Goal: Use online tool/utility: Utilize a website feature to perform a specific function

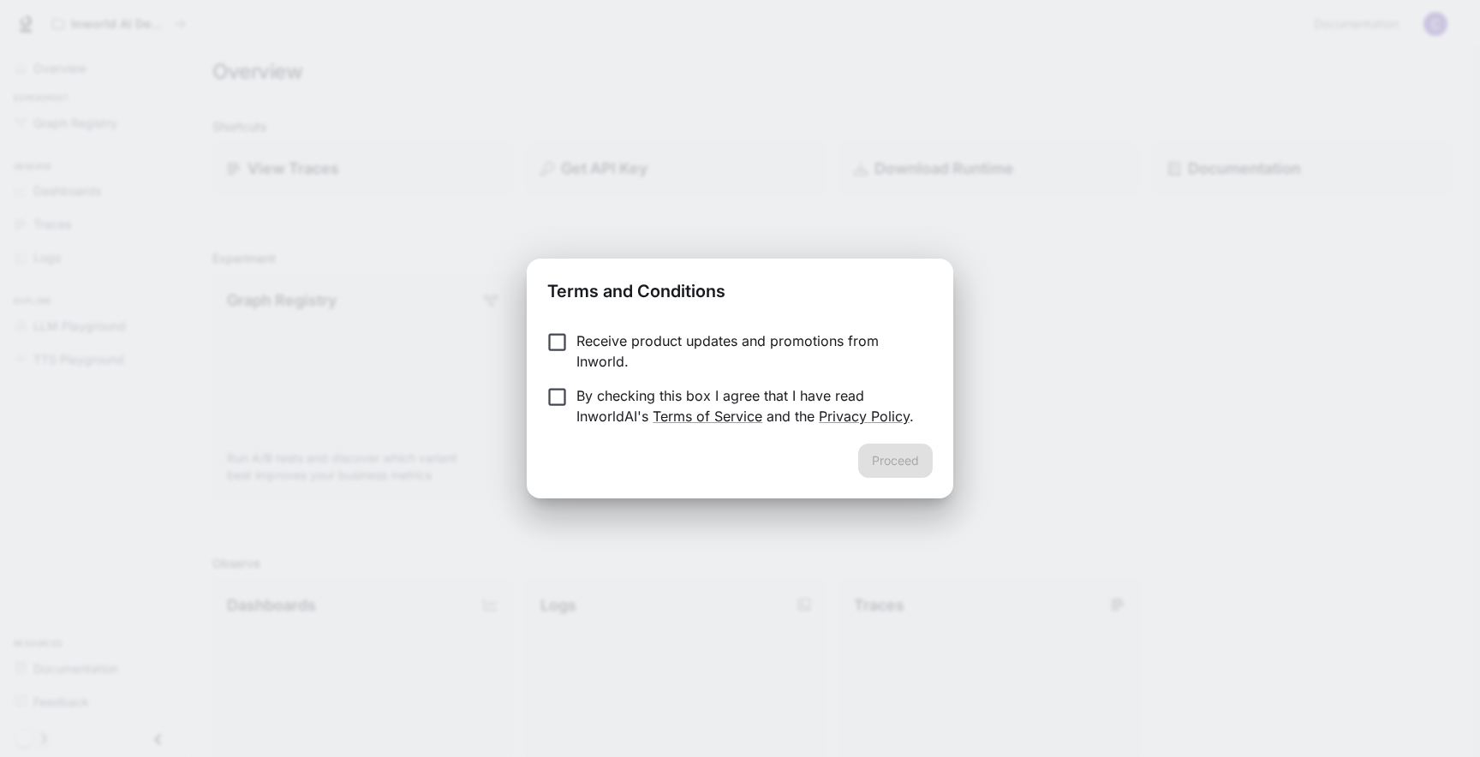
click at [601, 403] on p "By checking this box I agree that I have read InworldAI's Terms of Service and …" at bounding box center [747, 405] width 343 height 41
click at [871, 465] on button "Proceed" at bounding box center [895, 461] width 75 height 34
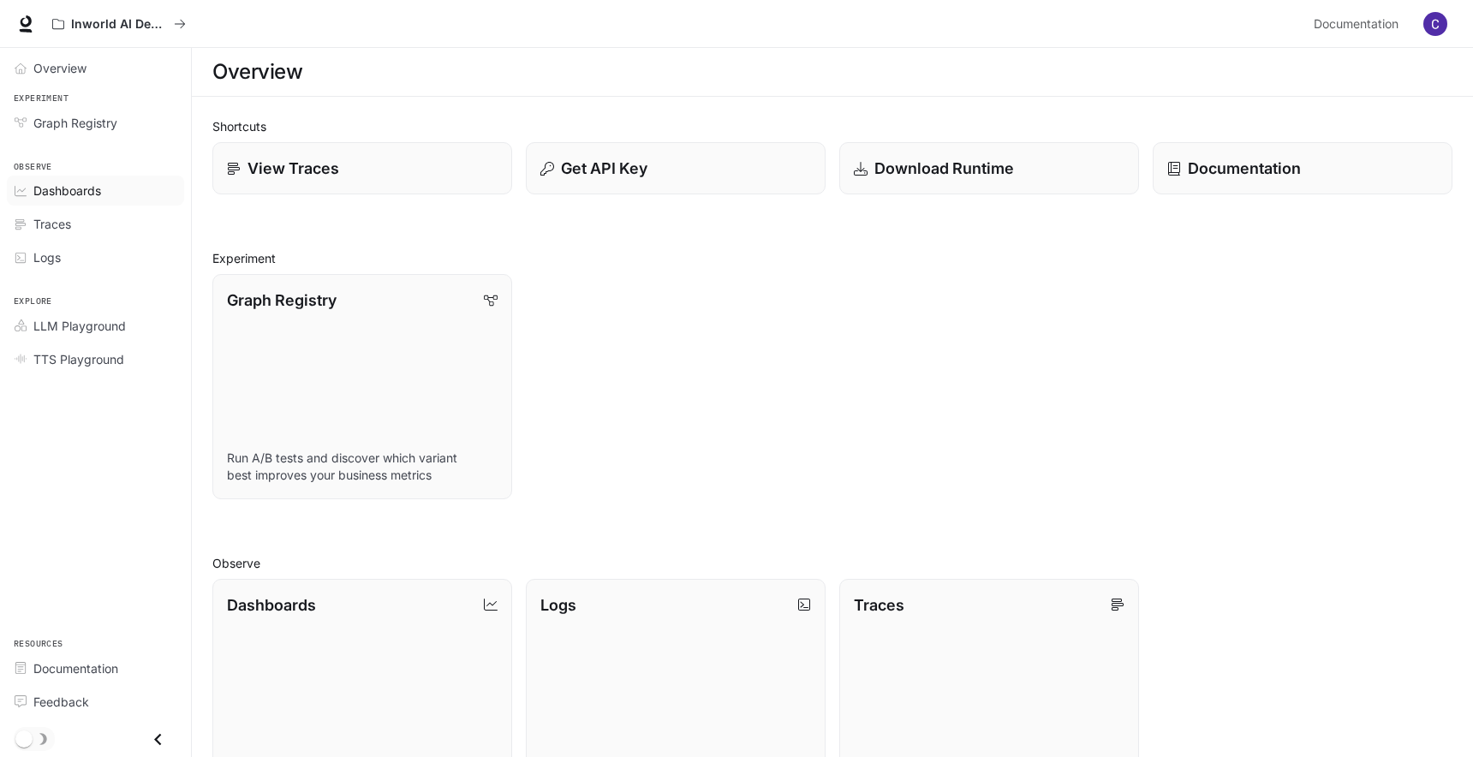
click at [75, 197] on span "Dashboards" at bounding box center [67, 191] width 68 height 18
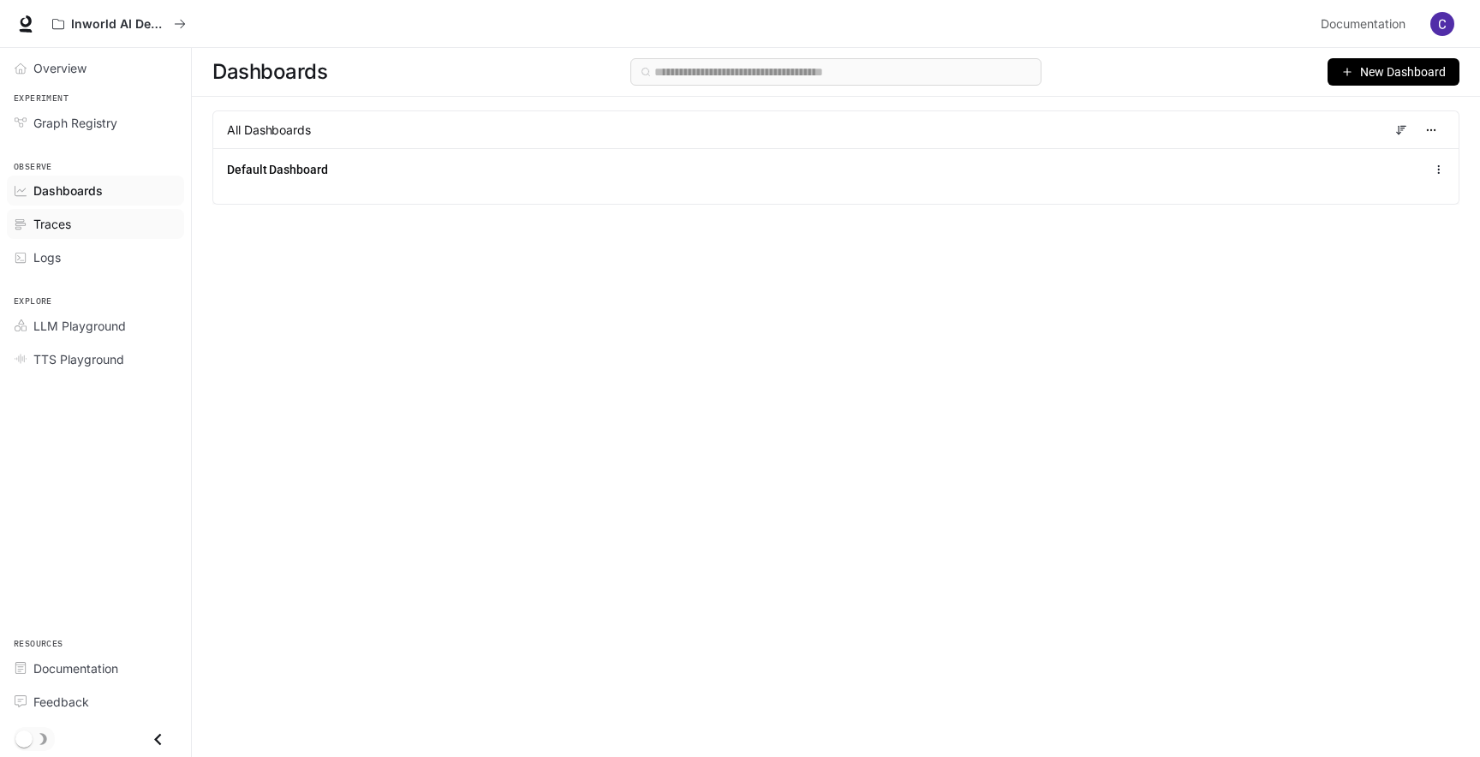
click at [50, 230] on span "Traces" at bounding box center [52, 224] width 38 height 18
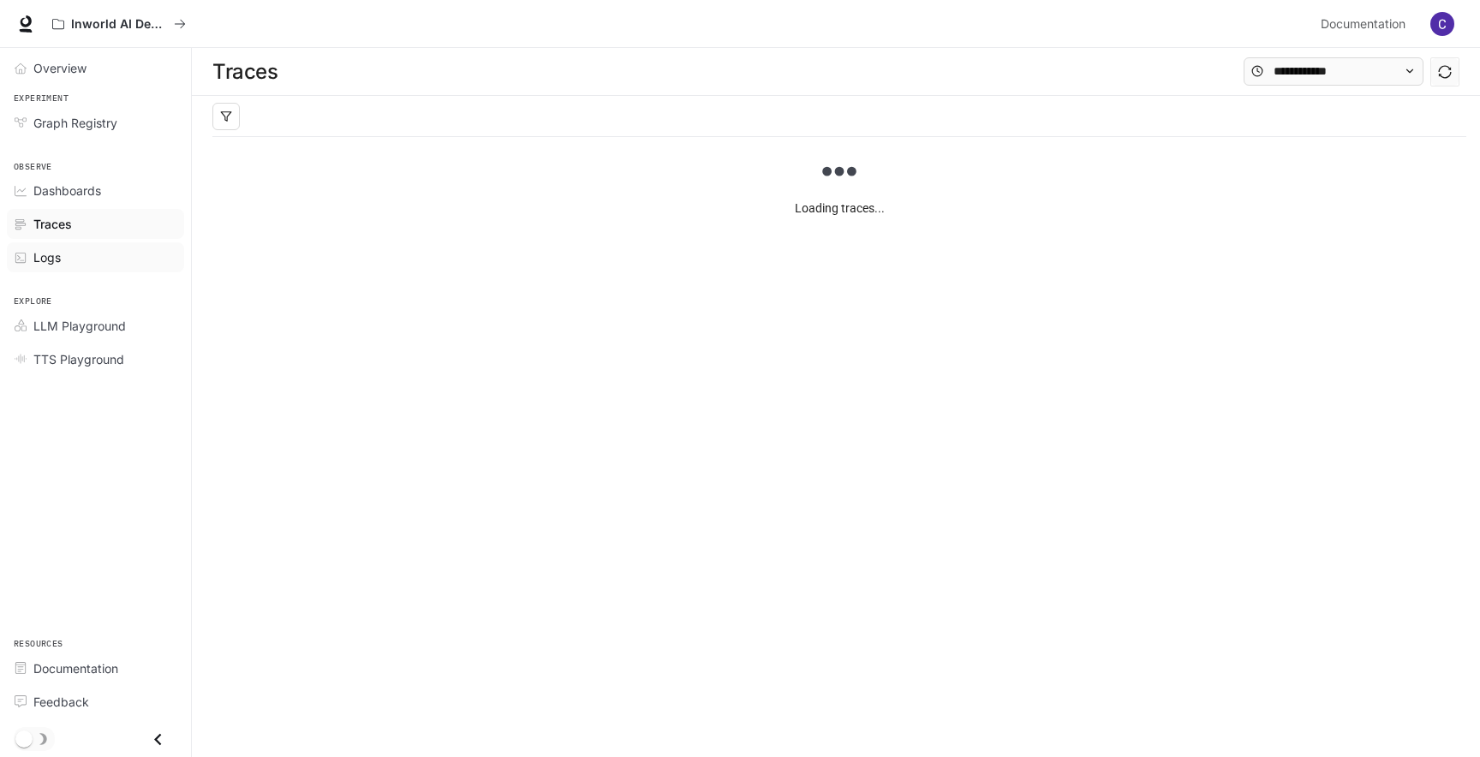
click at [47, 259] on span "Logs" at bounding box center [46, 257] width 27 height 18
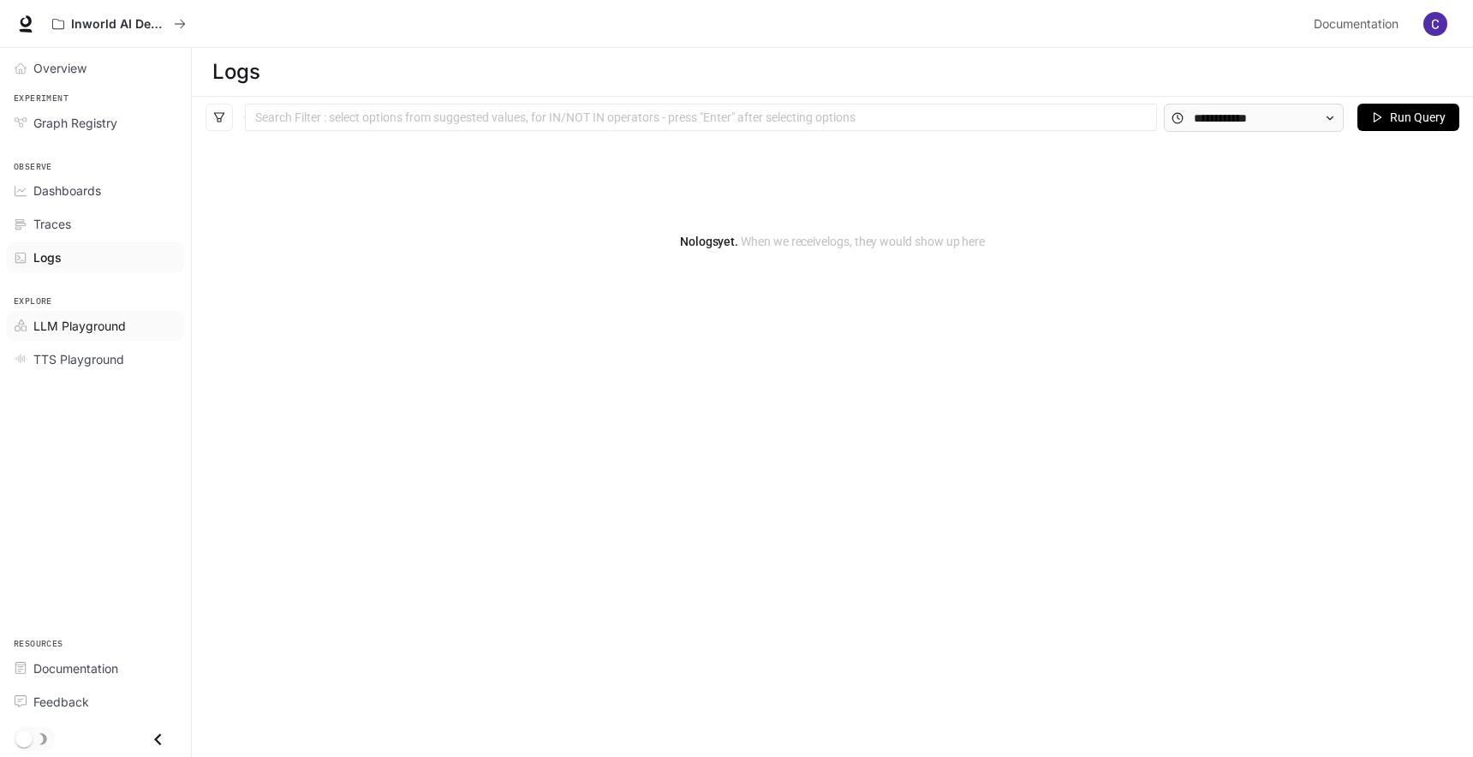
click at [108, 335] on link "LLM Playground" at bounding box center [95, 326] width 177 height 30
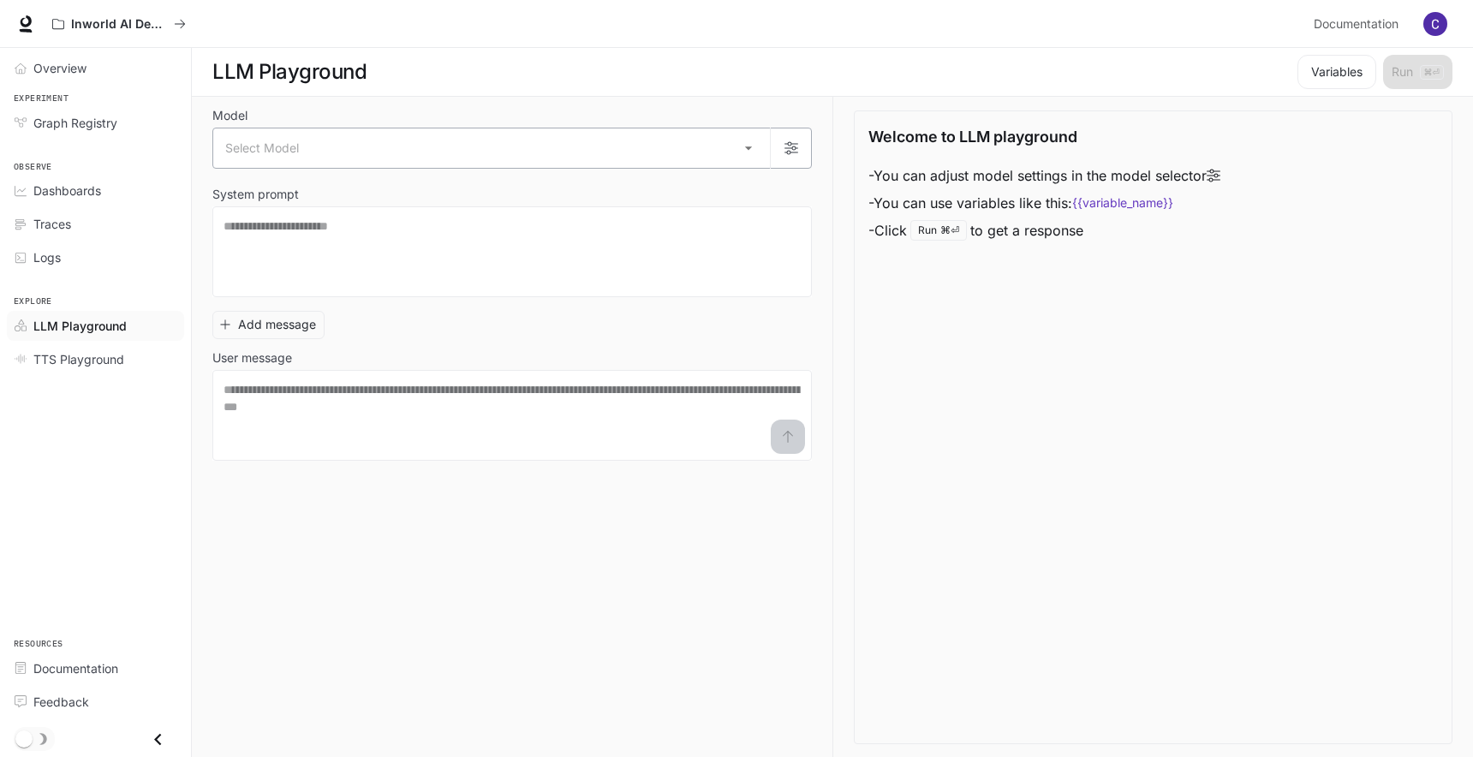
click at [696, 148] on body "Skip to main content Inworld AI Demos Documentation Documentation Portal Overvi…" at bounding box center [736, 379] width 1473 height 758
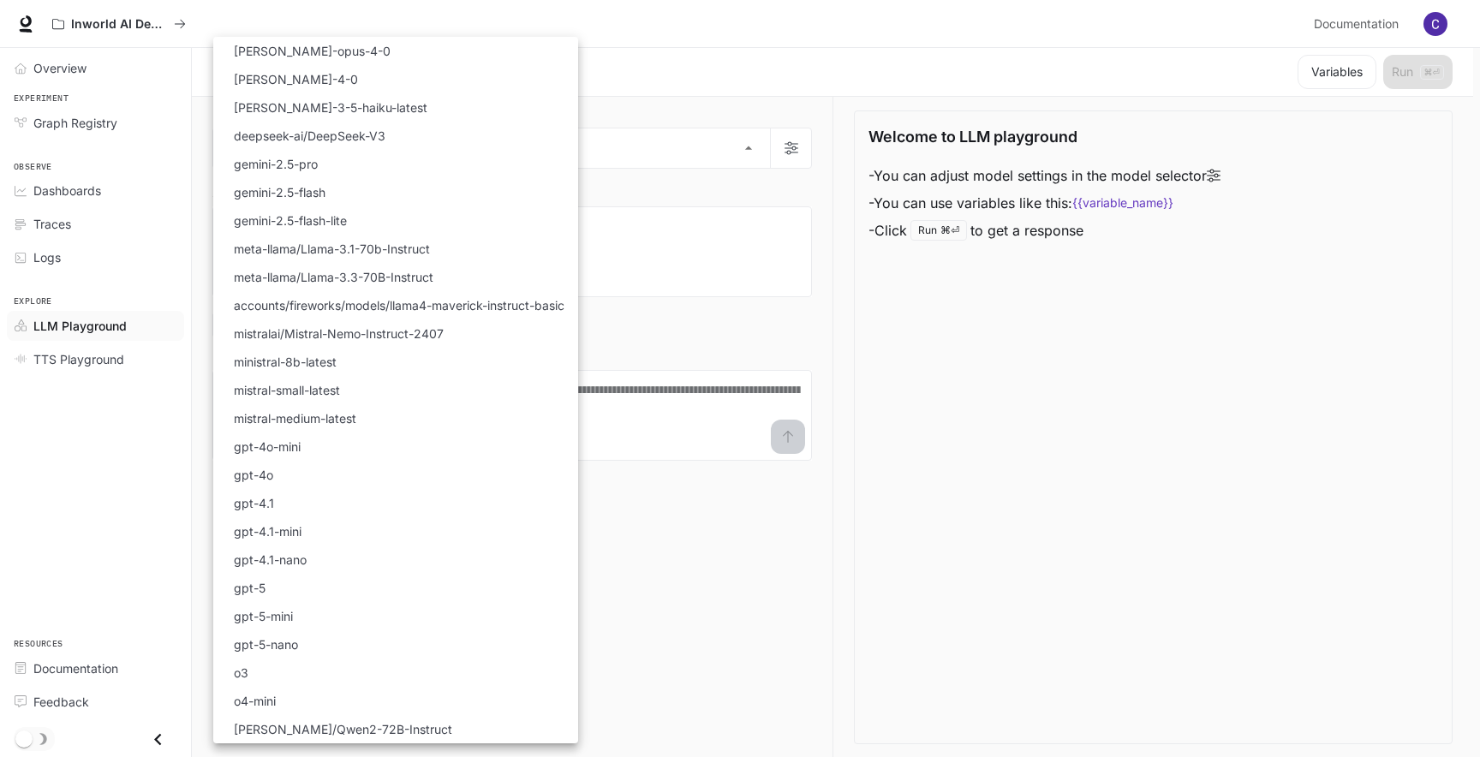
click at [712, 284] on div at bounding box center [740, 378] width 1480 height 757
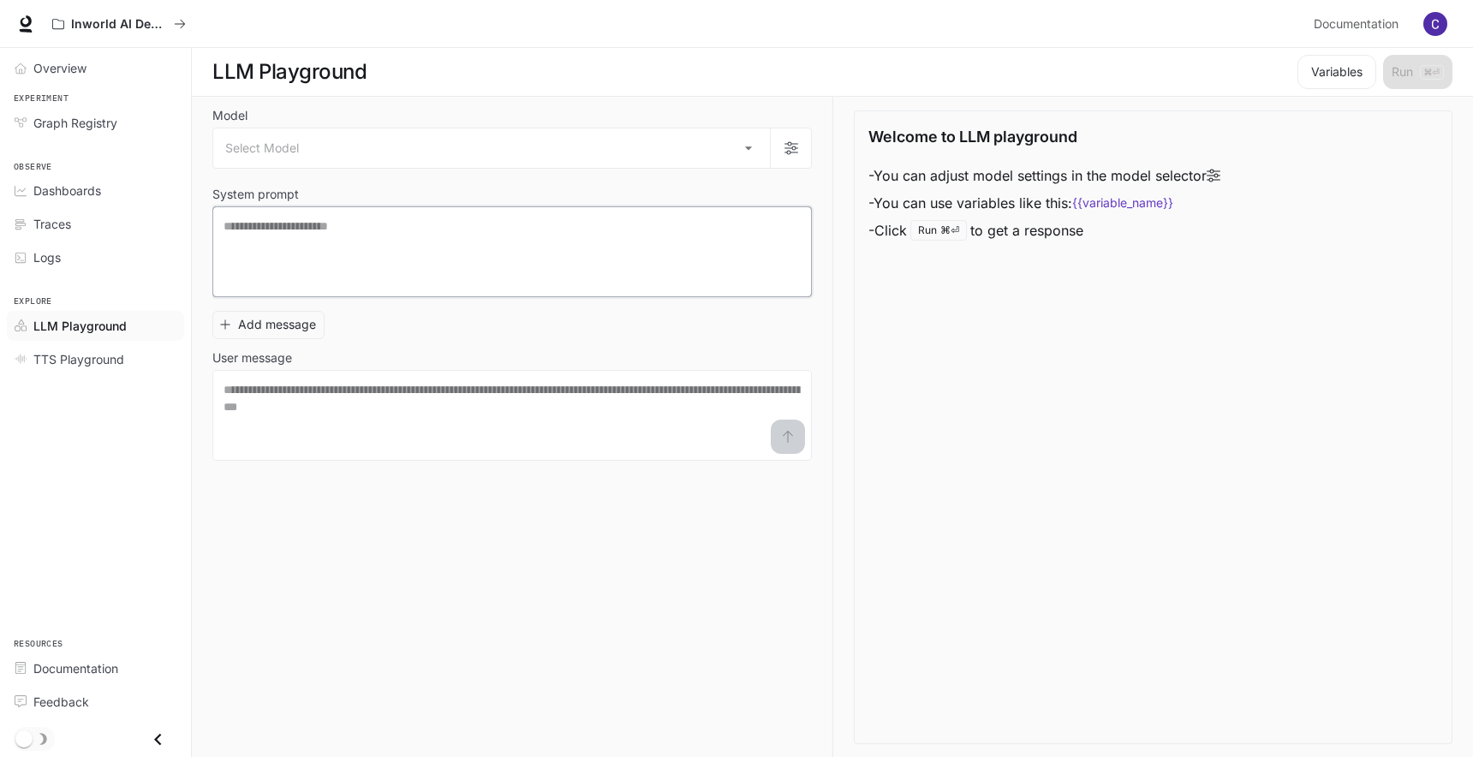
click at [403, 228] on textarea at bounding box center [512, 252] width 577 height 69
click at [434, 421] on textarea at bounding box center [512, 415] width 577 height 69
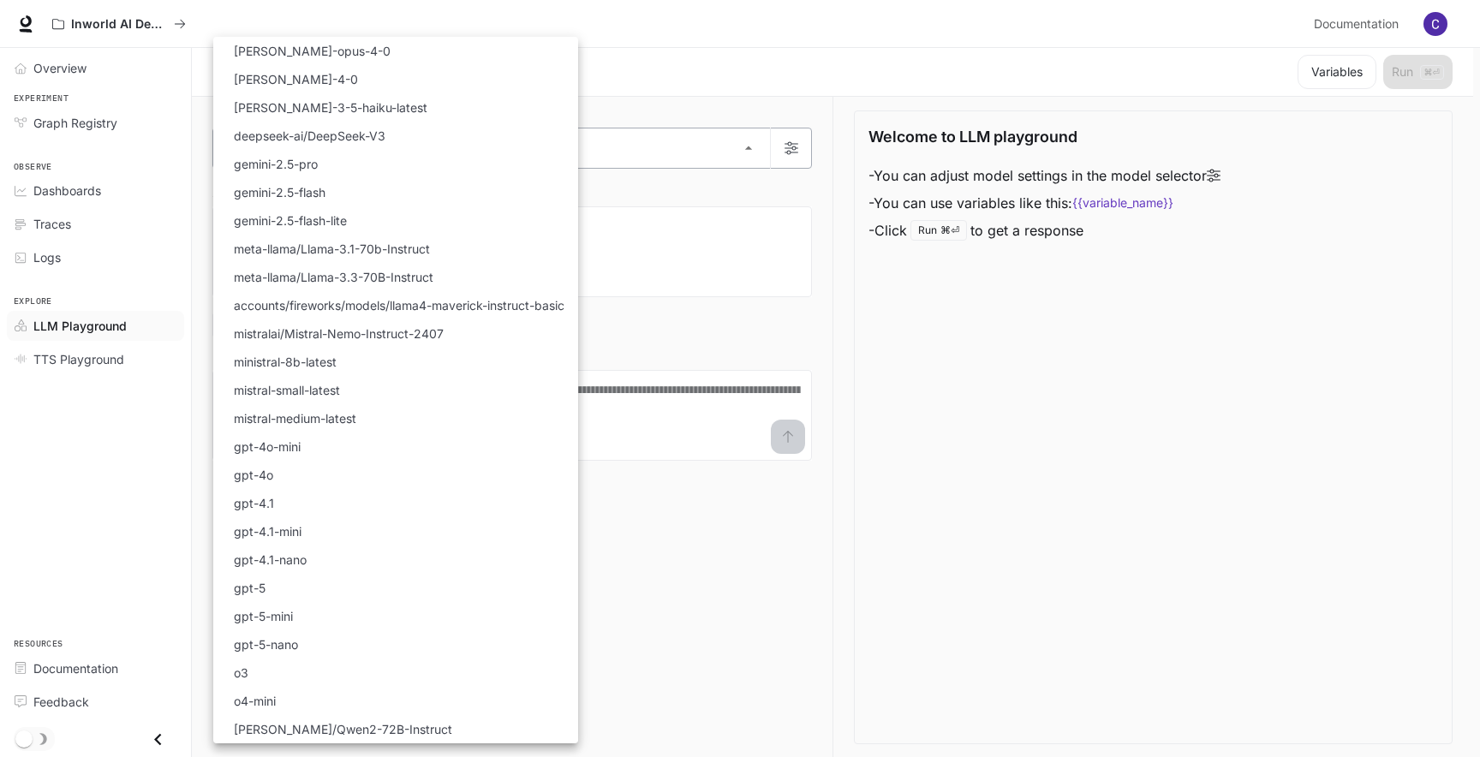
click at [403, 157] on body "Skip to main content Inworld AI Demos Documentation Documentation Portal Overvi…" at bounding box center [740, 379] width 1480 height 758
click at [440, 588] on li "gpt-5" at bounding box center [395, 588] width 365 height 28
type input "*****"
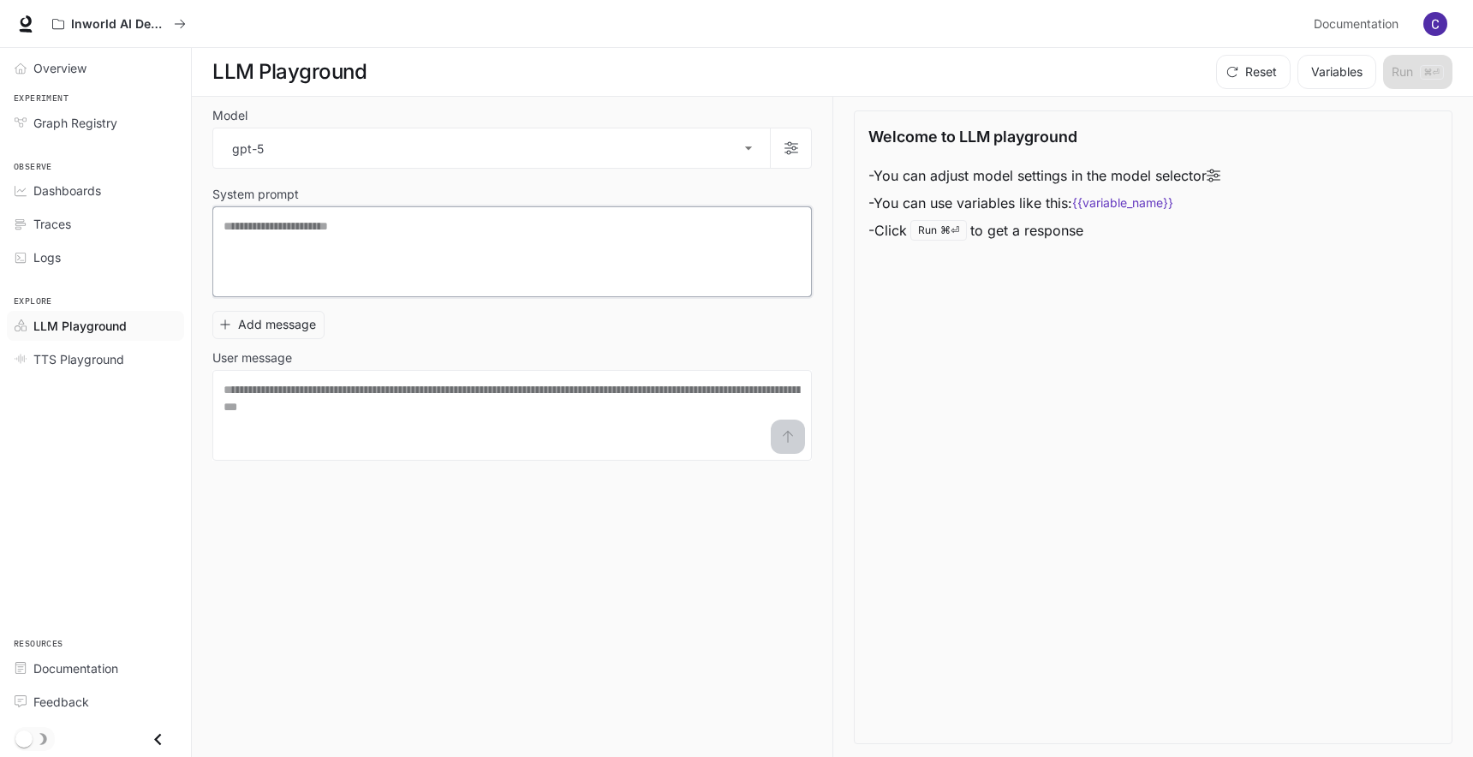
click at [415, 248] on textarea at bounding box center [512, 252] width 577 height 69
click at [54, 358] on span "TTS Playground" at bounding box center [78, 359] width 91 height 18
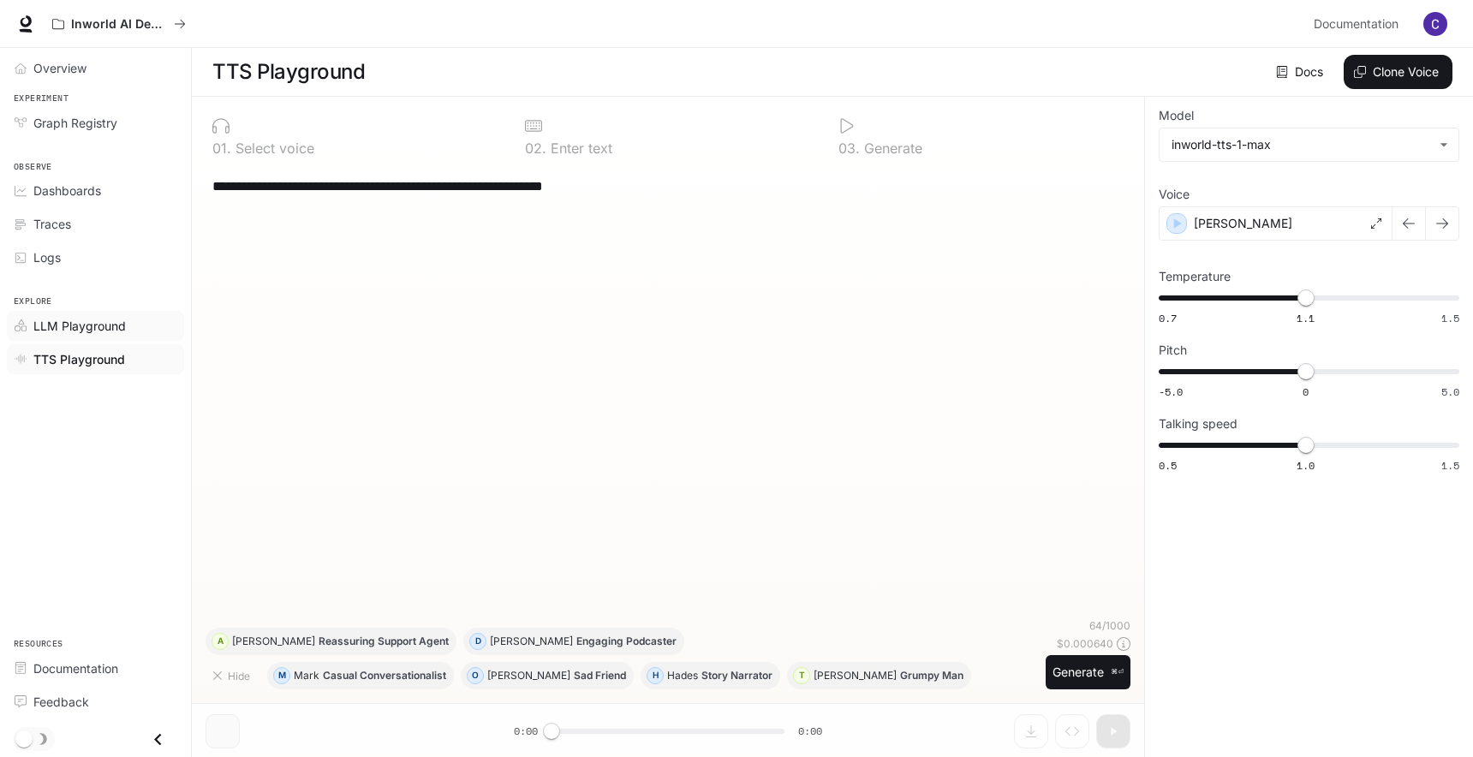
click at [93, 331] on span "LLM Playground" at bounding box center [79, 326] width 93 height 18
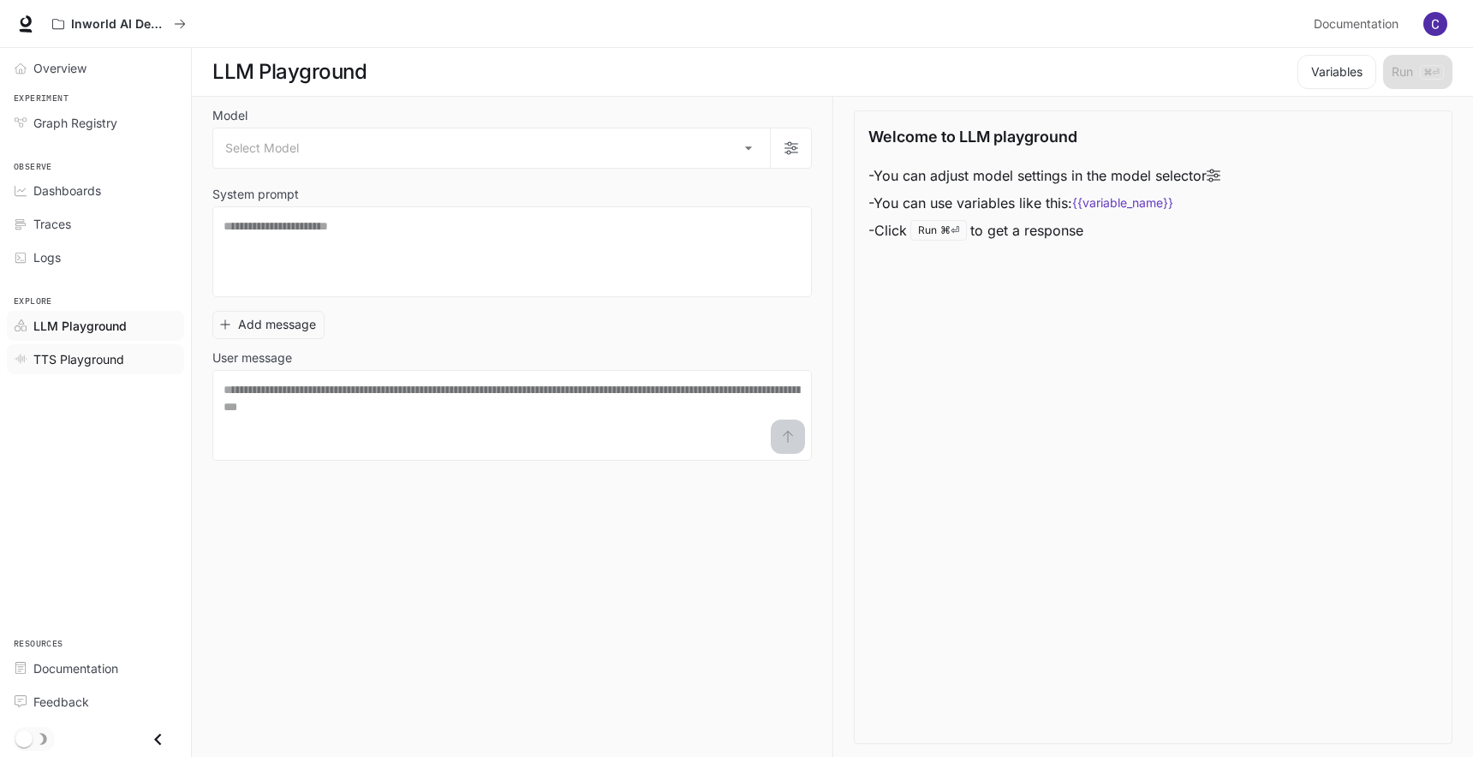
click at [93, 366] on span "TTS Playground" at bounding box center [78, 359] width 91 height 18
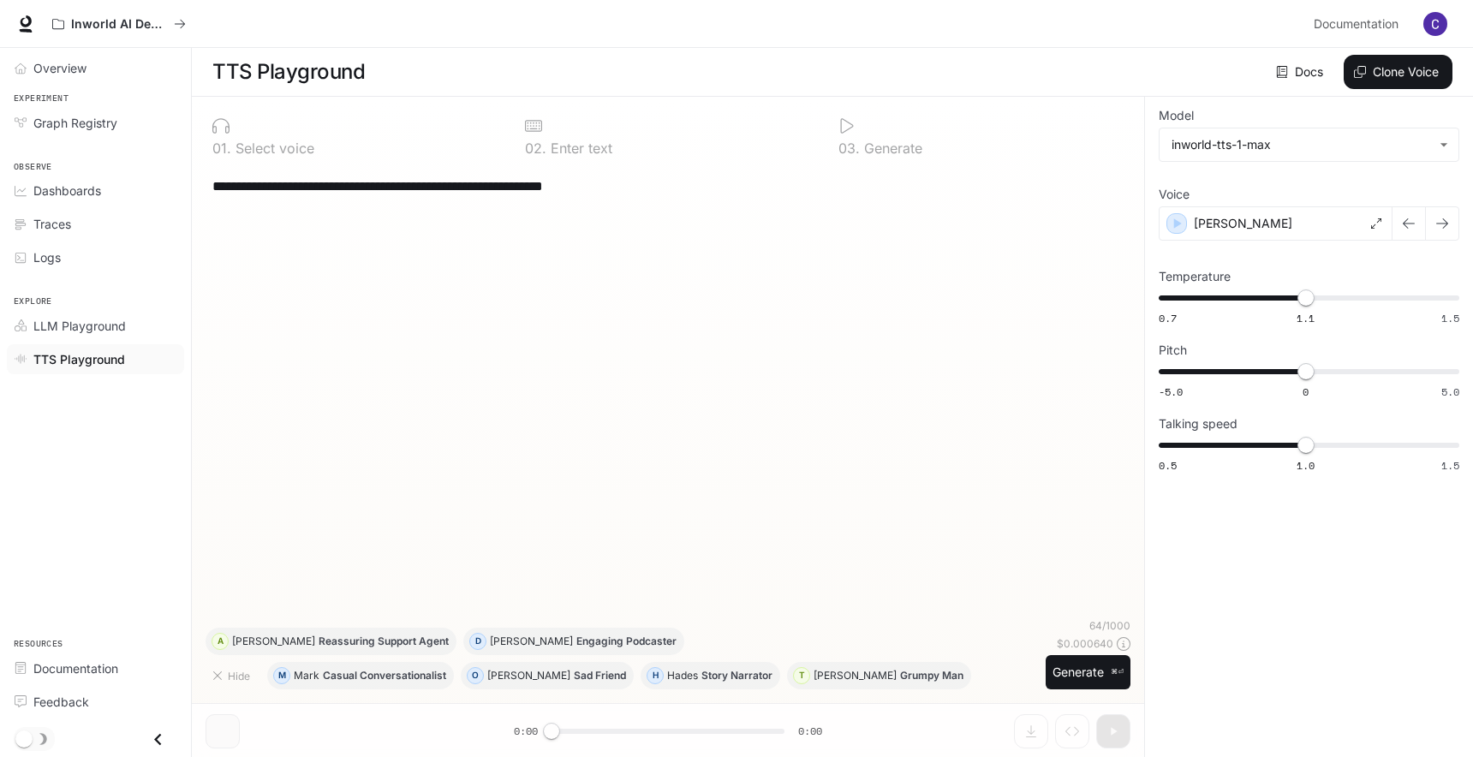
click at [350, 188] on textarea "**********" at bounding box center [667, 186] width 911 height 20
drag, startPoint x: 350, startPoint y: 188, endPoint x: 625, endPoint y: 202, distance: 275.3
click at [627, 202] on div "**********" at bounding box center [667, 185] width 911 height 41
click at [70, 334] on link "LLM Playground" at bounding box center [95, 326] width 177 height 30
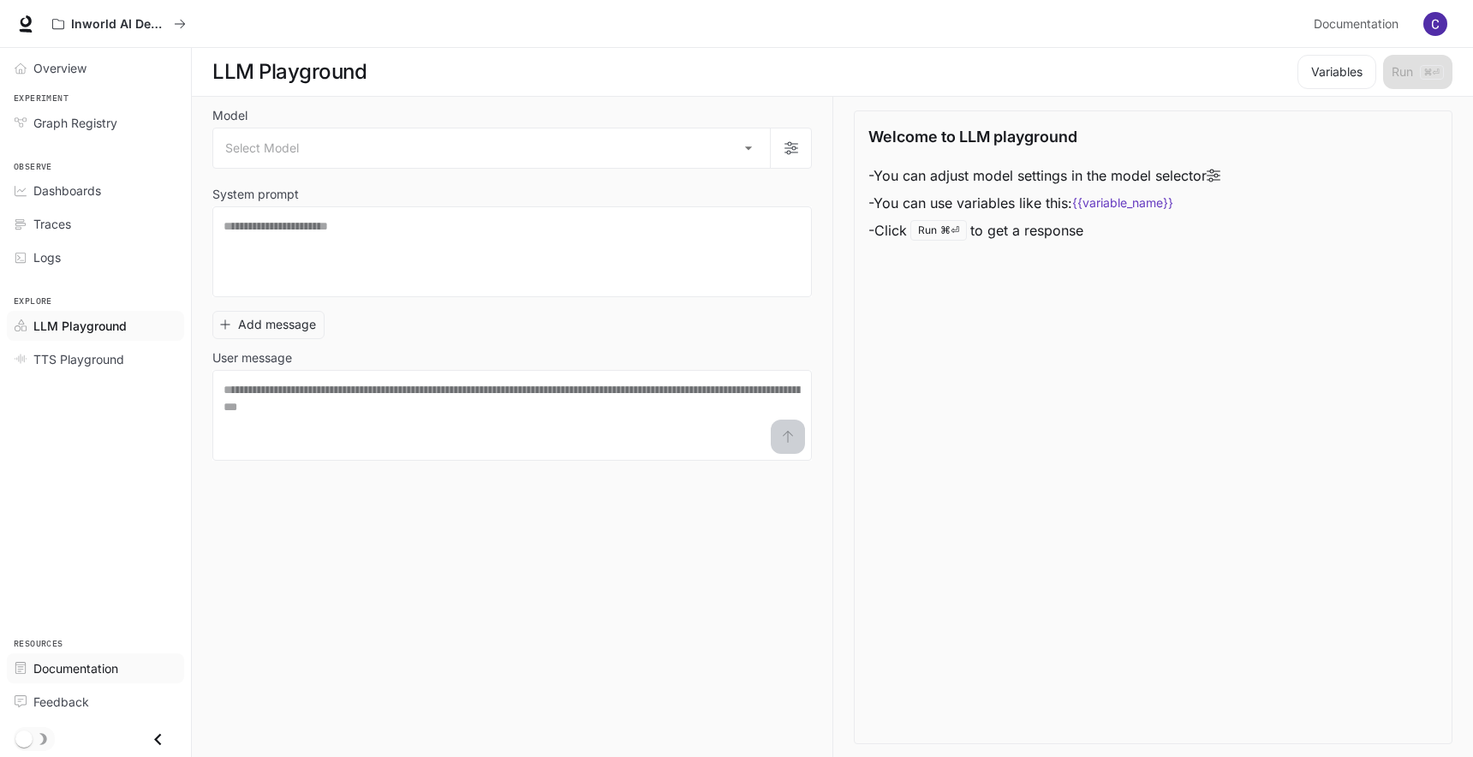
click at [44, 675] on span "Documentation" at bounding box center [75, 669] width 85 height 18
click at [98, 134] on link "Graph Registry" at bounding box center [95, 123] width 177 height 30
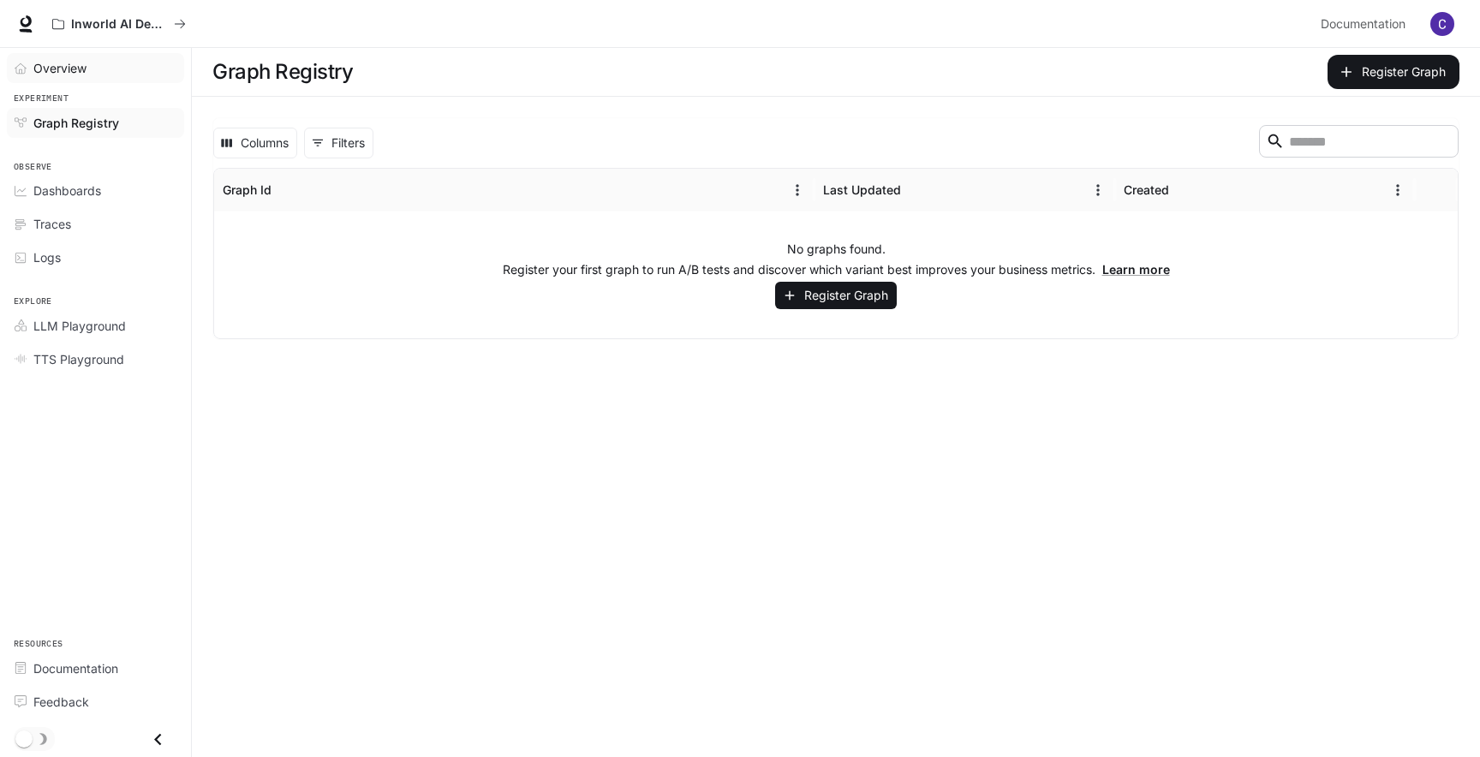
click at [68, 78] on link "Overview" at bounding box center [95, 68] width 177 height 30
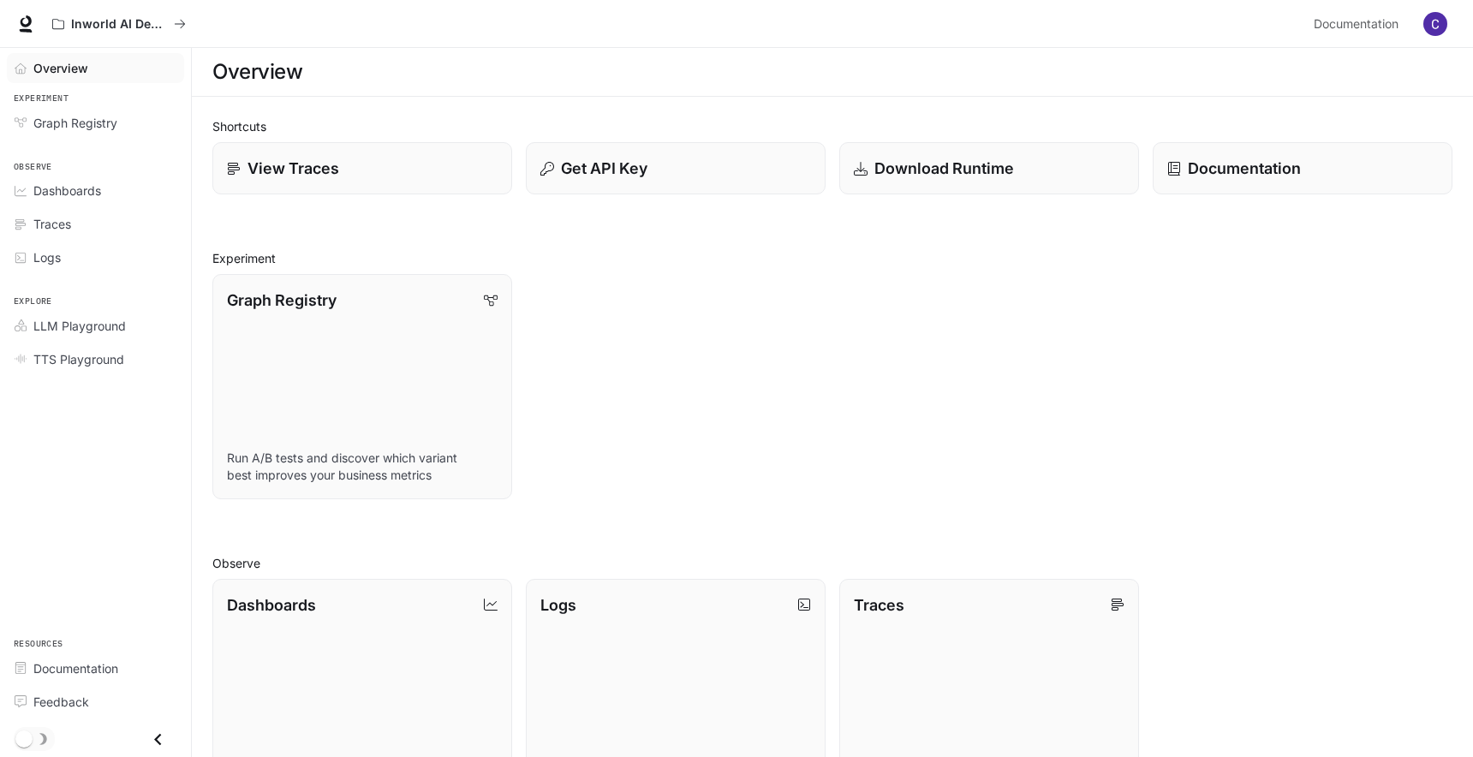
scroll to position [371, 0]
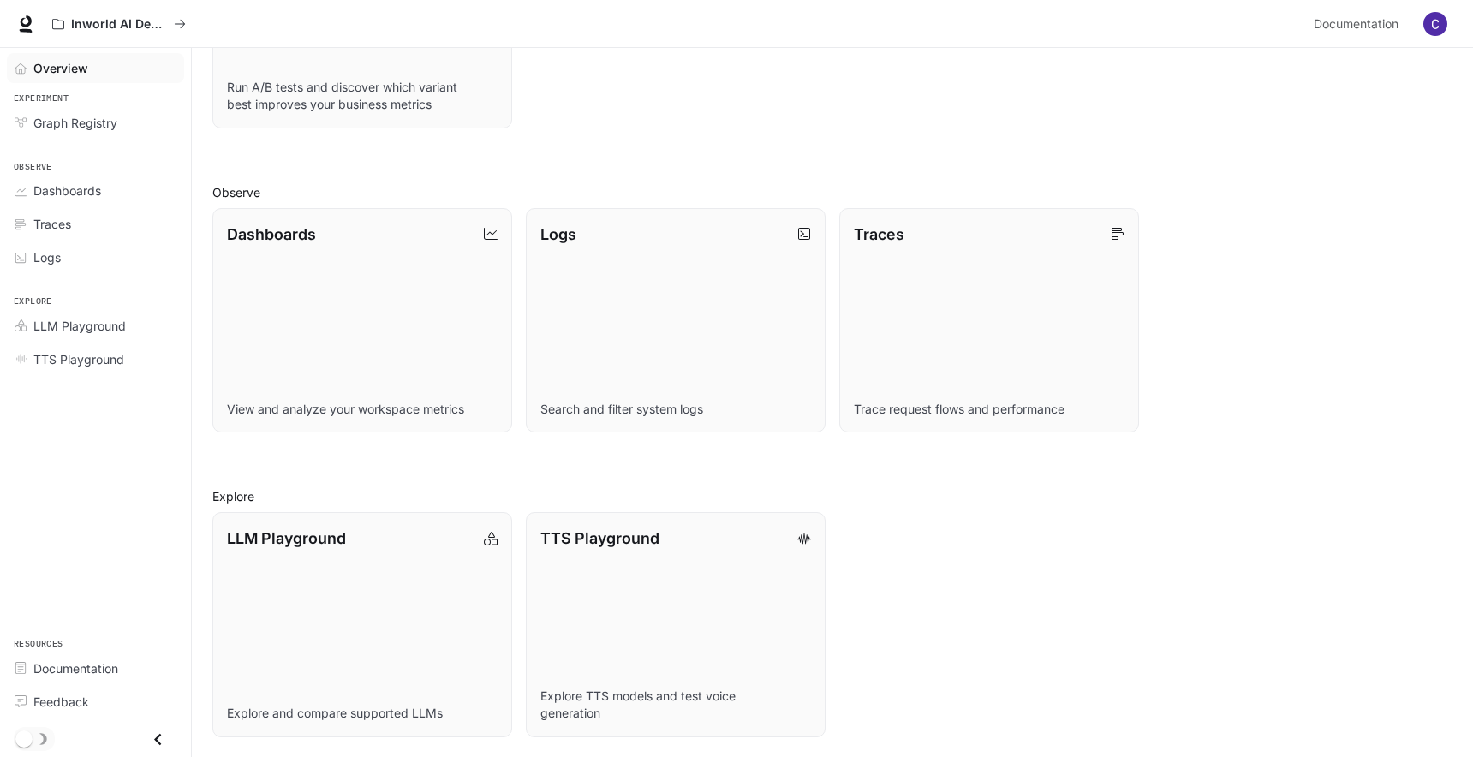
click at [1062, 670] on div "LLM Playground Explore and compare supported LLMs TTS Playground Explore TTS mo…" at bounding box center [826, 618] width 1254 height 239
